Goal: Navigation & Orientation: Find specific page/section

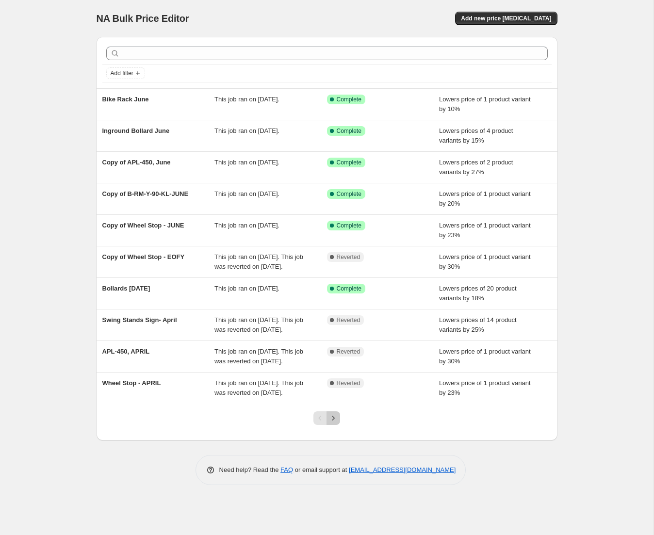
click at [337, 423] on icon "Next" at bounding box center [334, 418] width 10 height 10
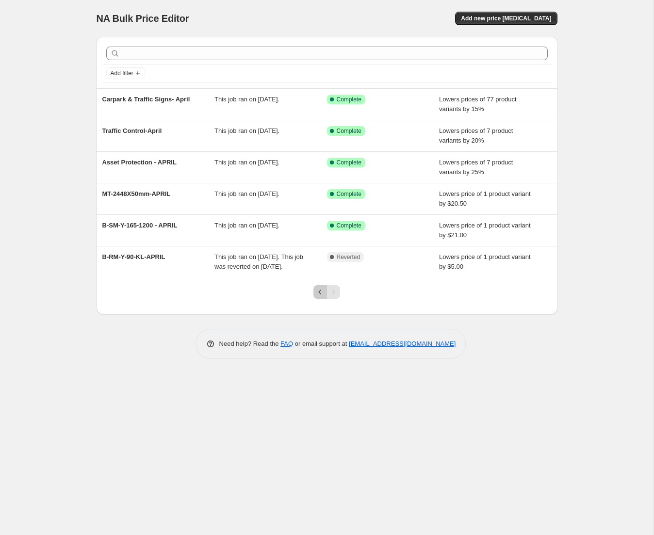
click at [319, 297] on icon "Previous" at bounding box center [320, 292] width 10 height 10
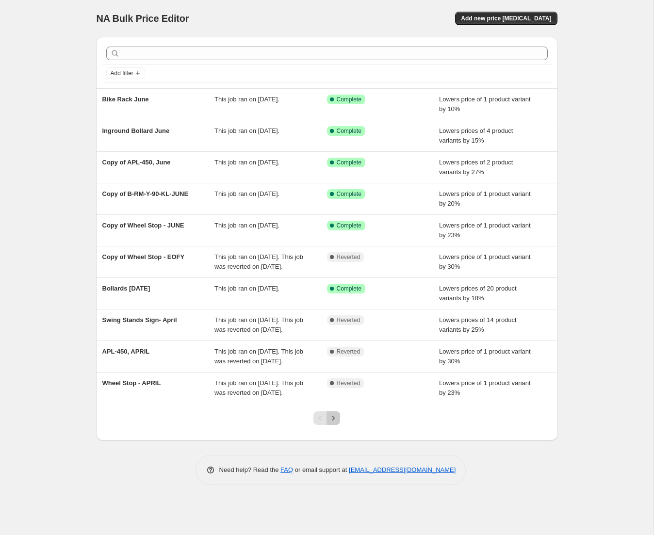
click at [335, 423] on icon "Next" at bounding box center [334, 418] width 10 height 10
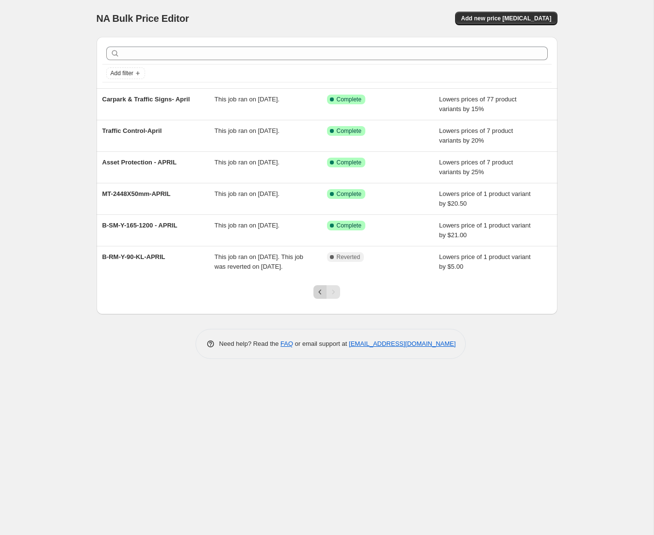
click at [317, 297] on icon "Previous" at bounding box center [320, 292] width 10 height 10
